Goal: Task Accomplishment & Management: Use online tool/utility

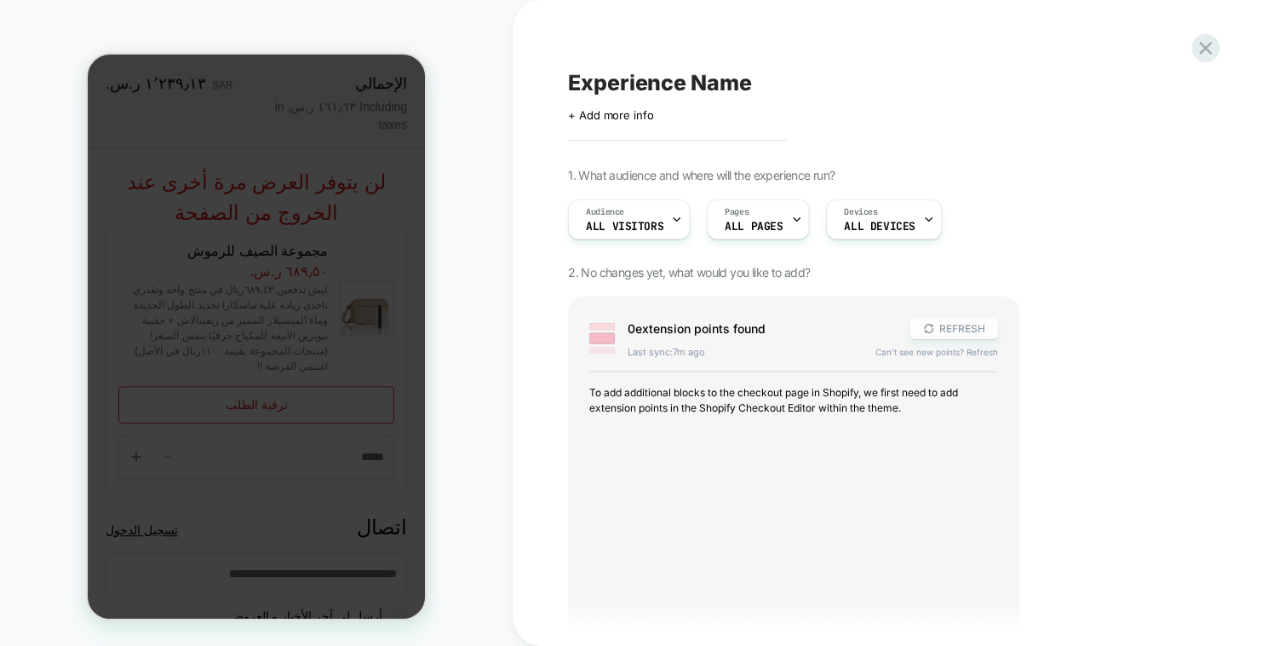
click at [954, 329] on button "REFRESH" at bounding box center [954, 328] width 89 height 21
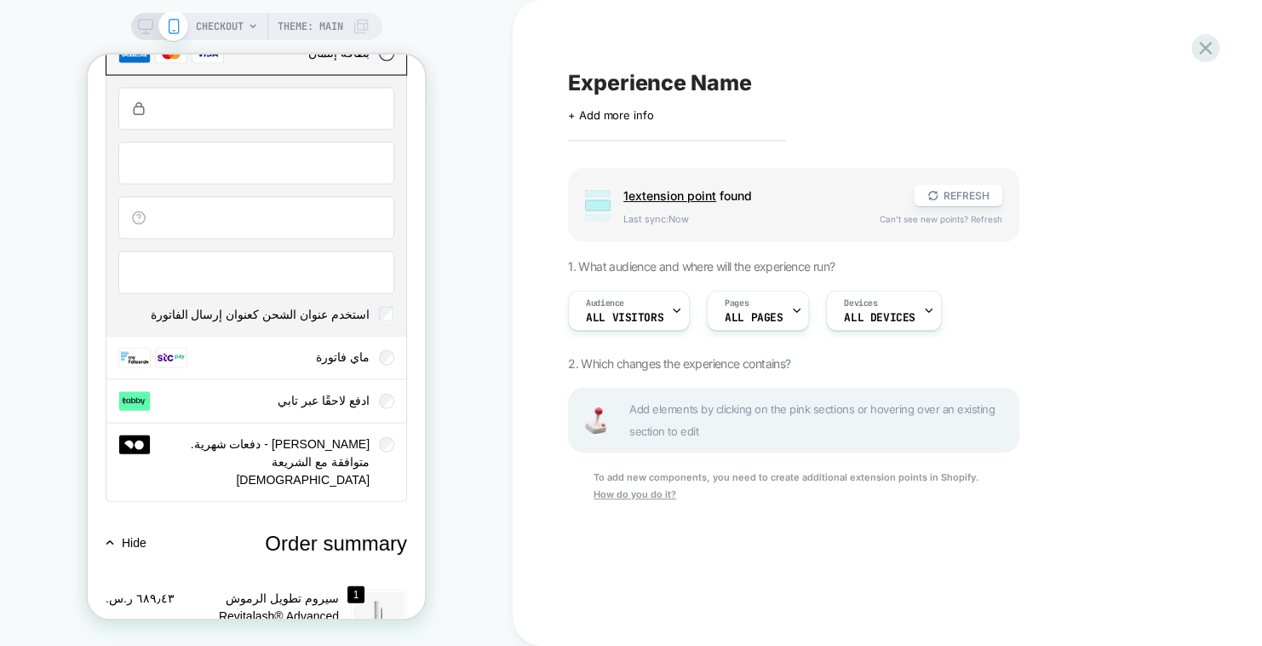
scroll to position [1874, 0]
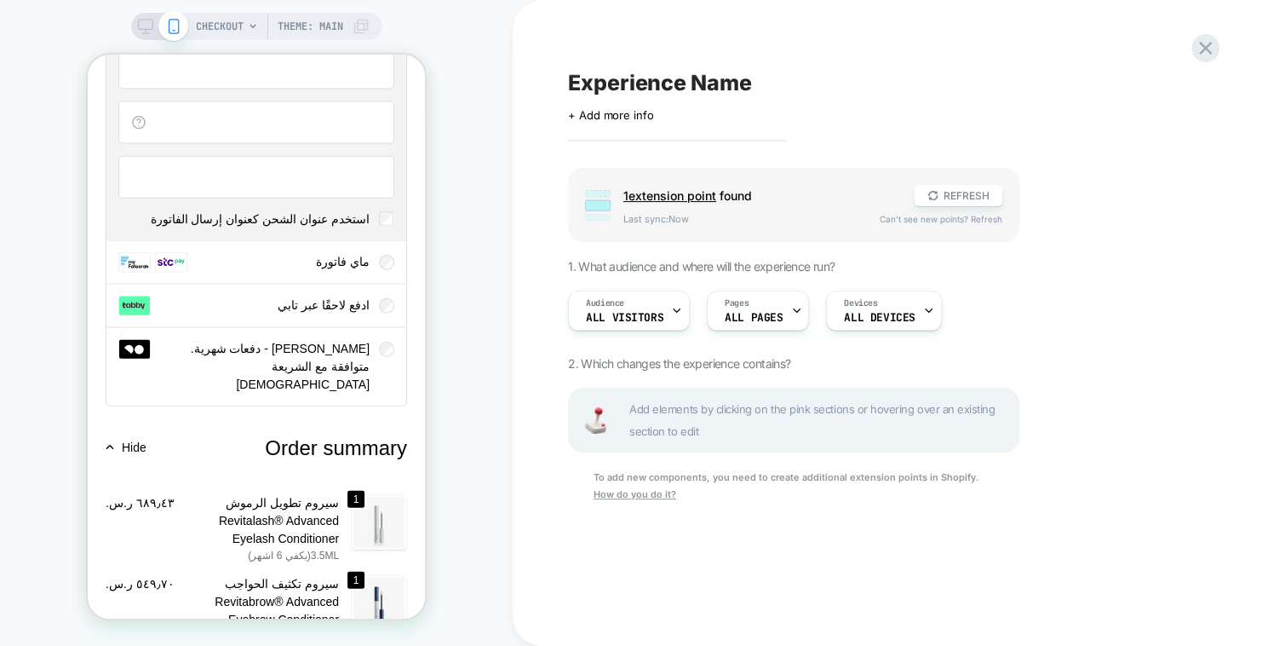
click at [333, 261] on span "ماي فاتورة" at bounding box center [343, 262] width 54 height 14
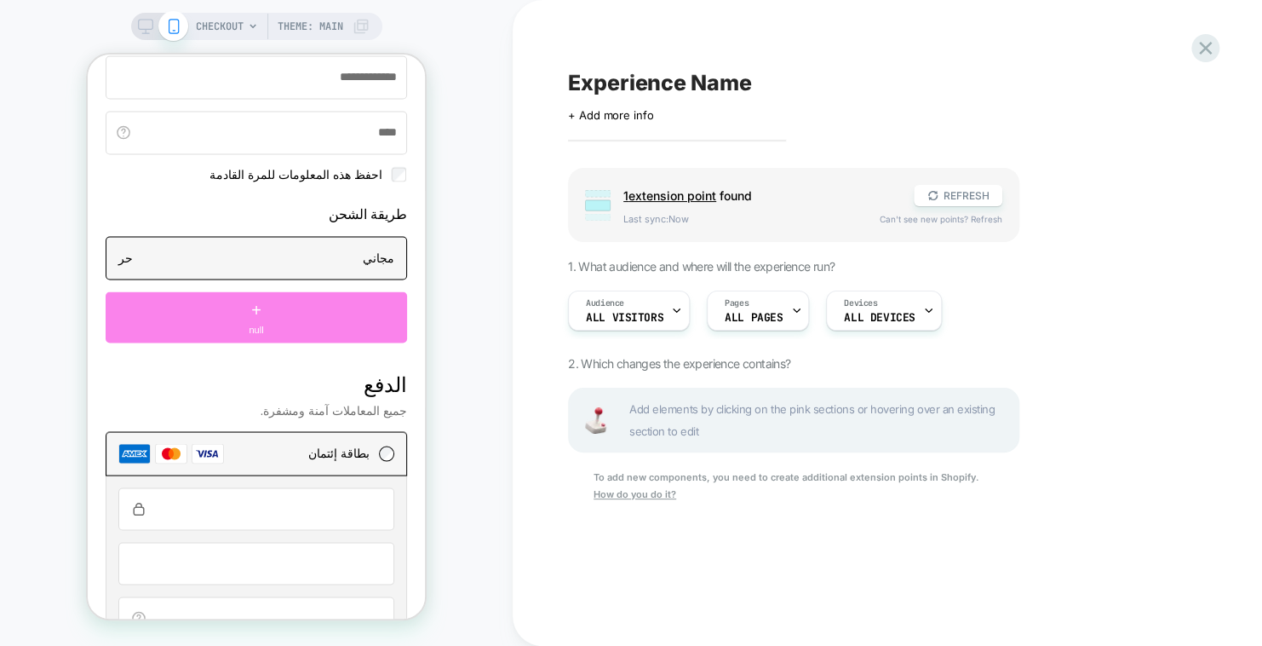
scroll to position [1363, 0]
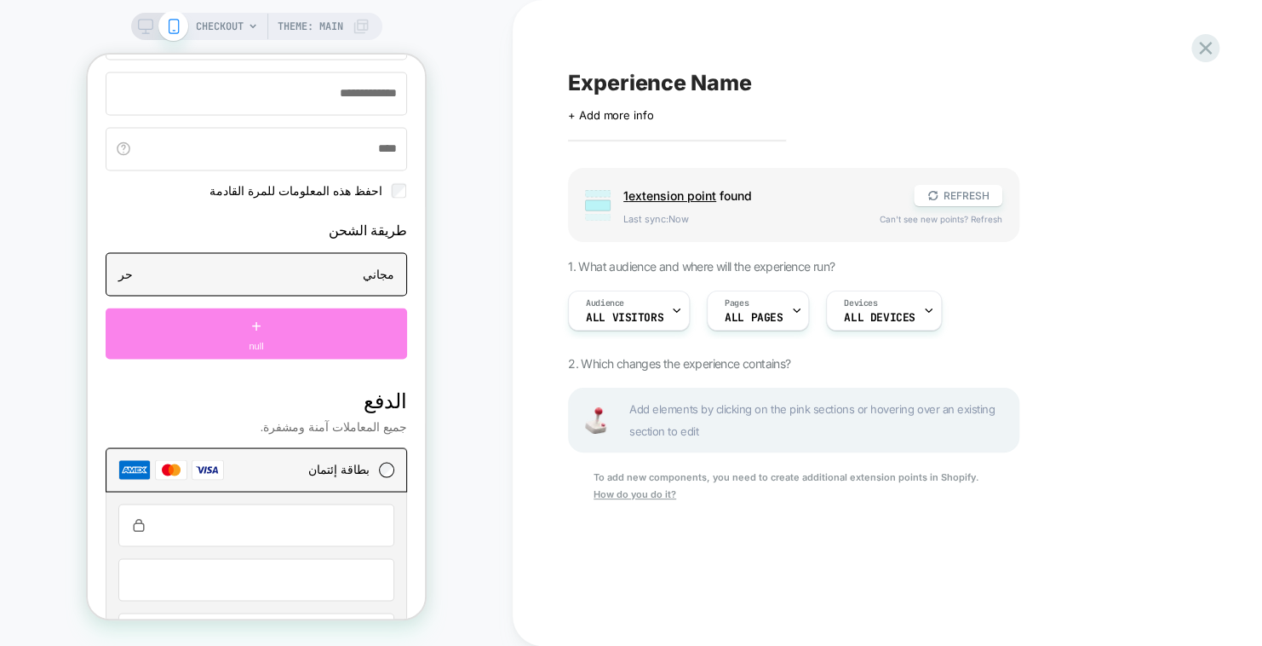
click at [313, 346] on div "+ null" at bounding box center [257, 332] width 302 height 51
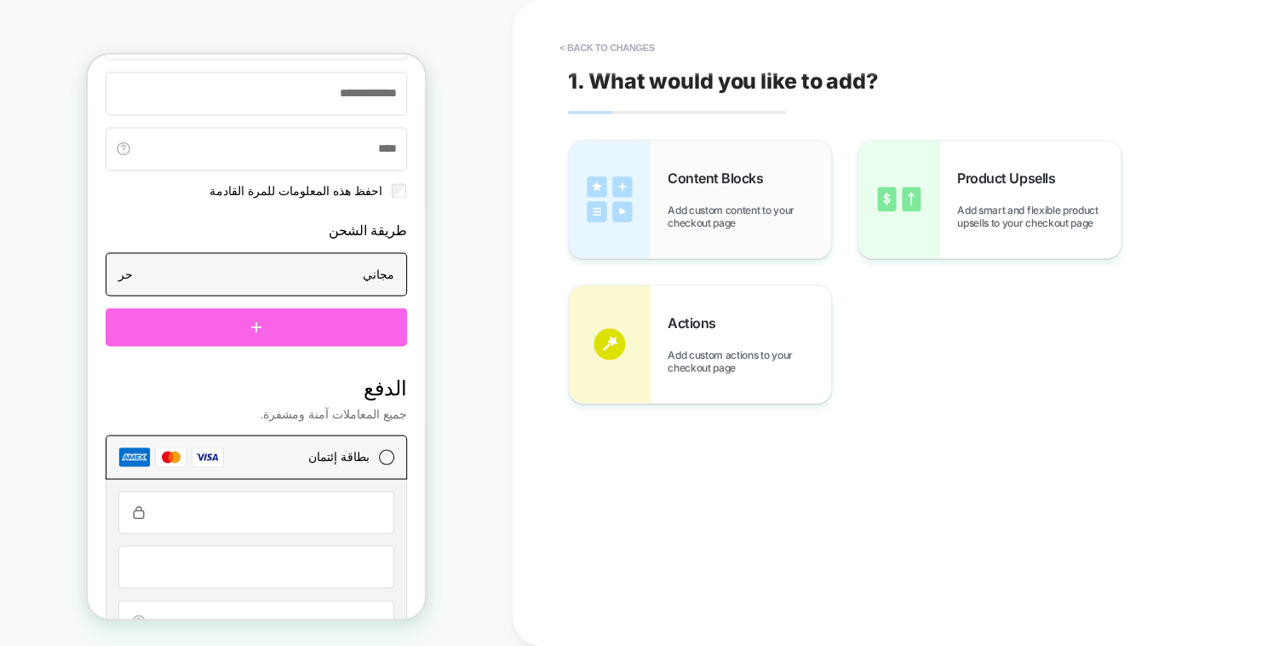
click at [743, 220] on span "Add custom content to your checkout page" at bounding box center [750, 217] width 164 height 26
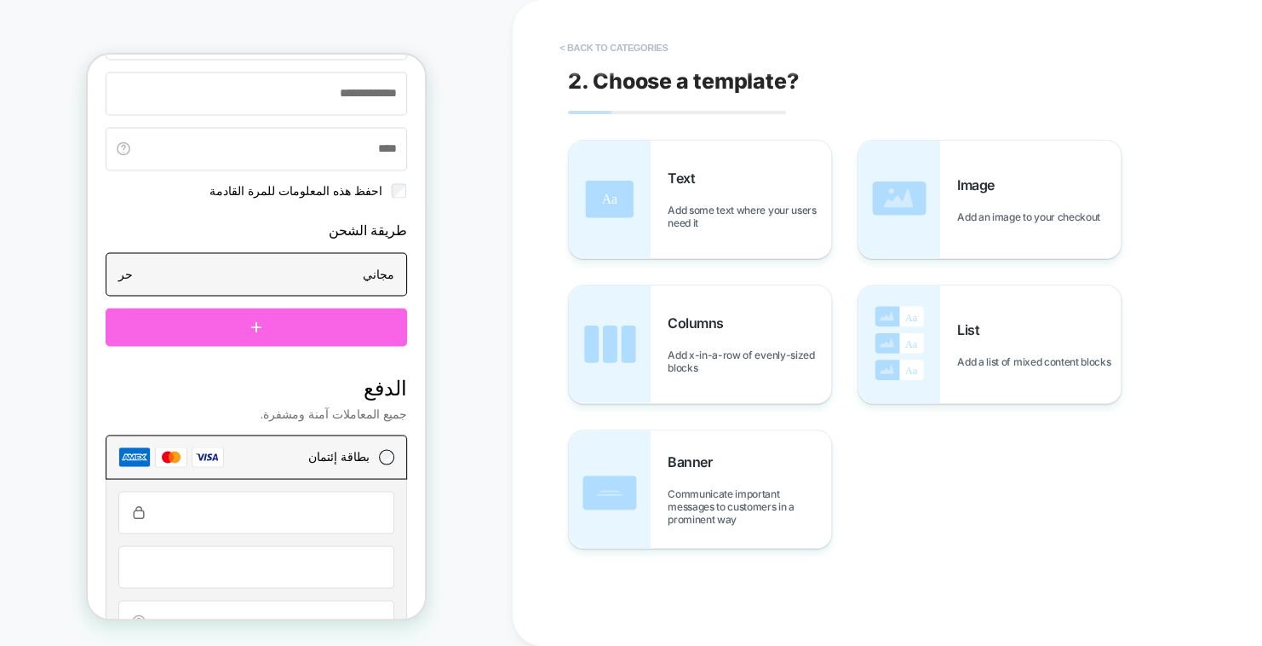
click at [575, 44] on button "< Back to categories" at bounding box center [613, 47] width 125 height 27
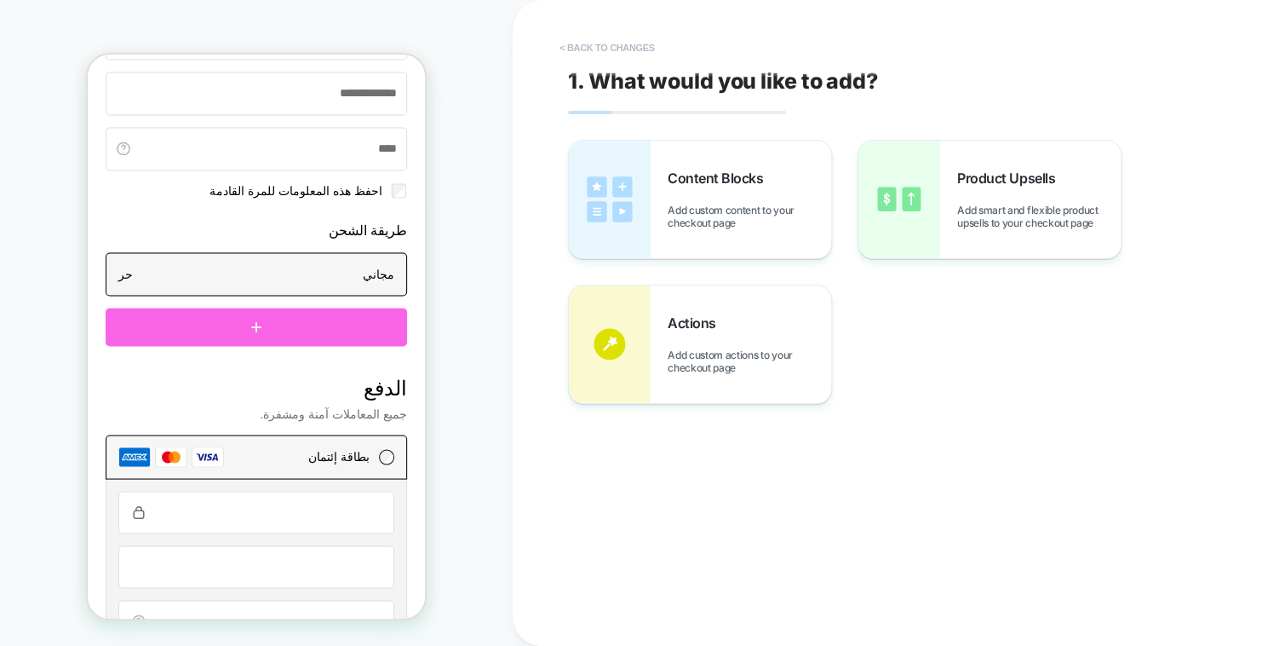
click at [575, 45] on button "< Back to changes" at bounding box center [607, 47] width 112 height 27
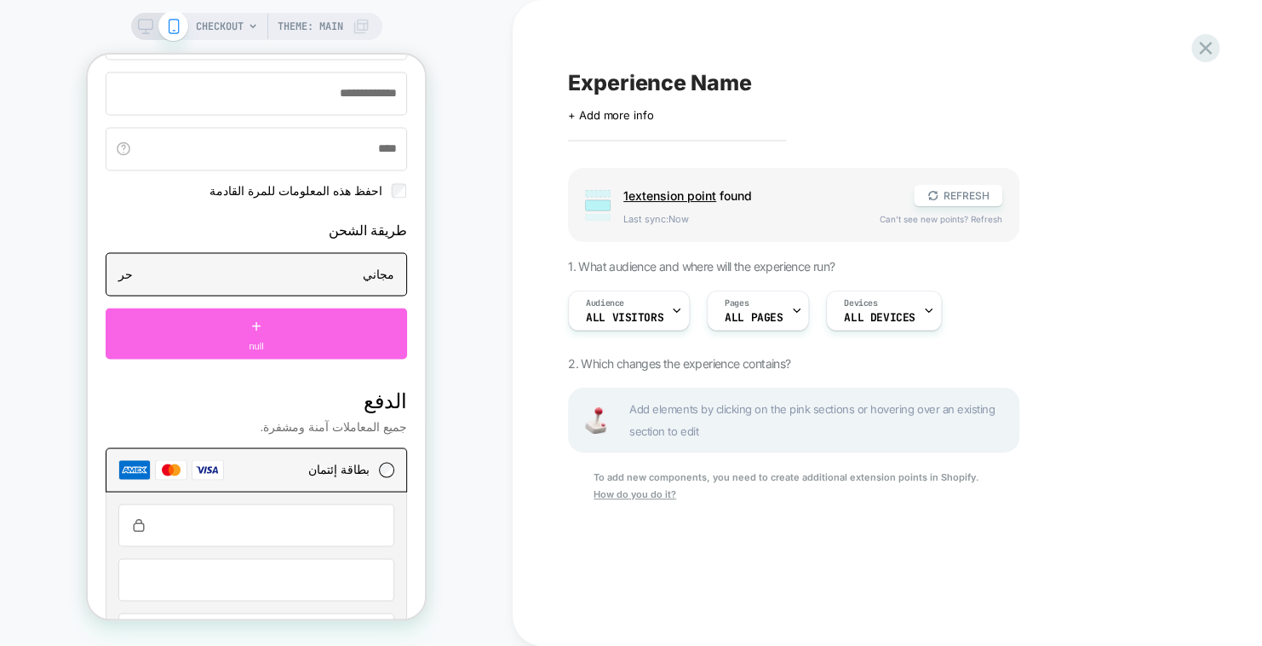
scroll to position [0, 0]
click at [1228, 46] on div "Experience Name Click to edit experience details + Add more info Group 1 extens…" at bounding box center [888, 323] width 750 height 646
click at [1215, 46] on icon at bounding box center [1205, 48] width 23 height 23
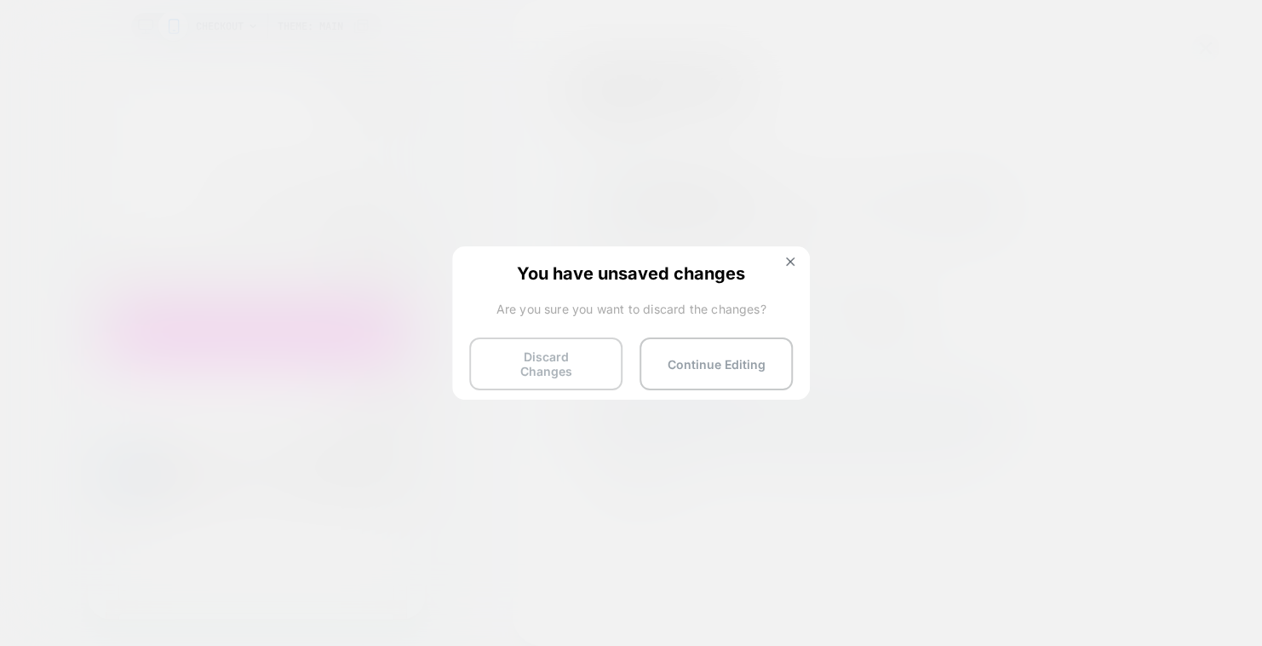
click at [586, 358] on button "Discard Changes" at bounding box center [545, 363] width 153 height 53
